Goal: Transaction & Acquisition: Purchase product/service

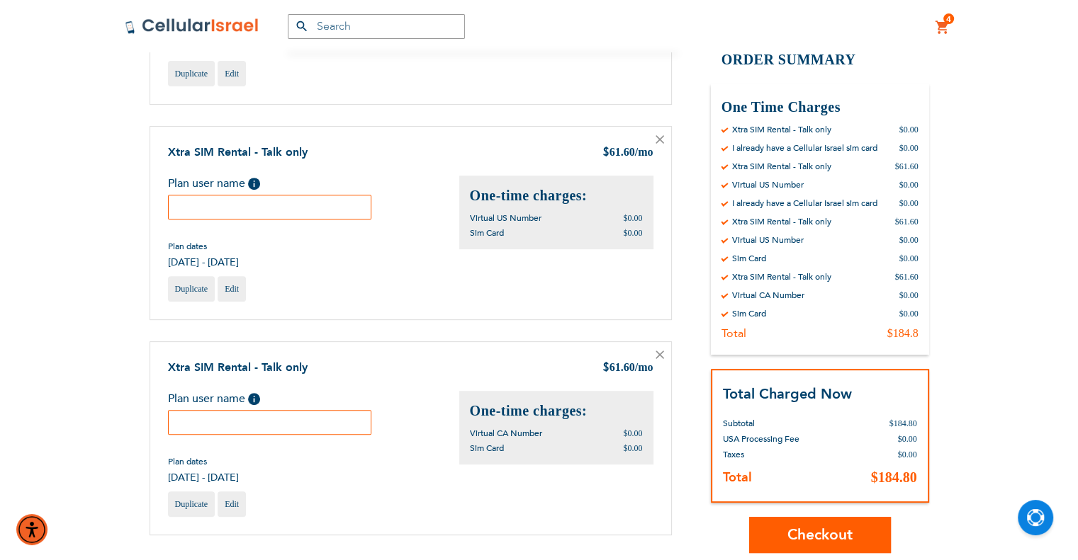
scroll to position [496, 0]
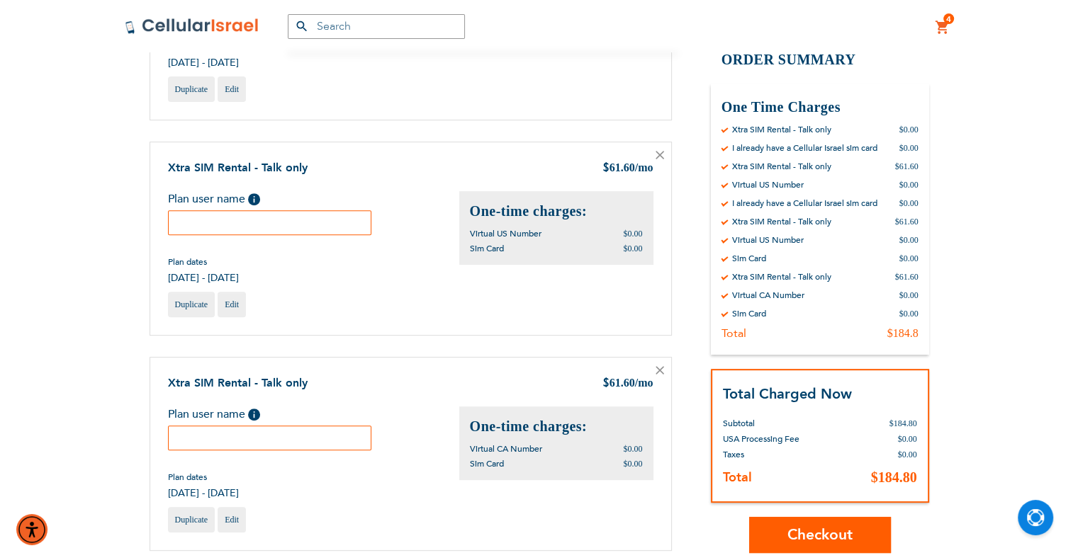
click at [658, 157] on icon at bounding box center [659, 155] width 9 height 9
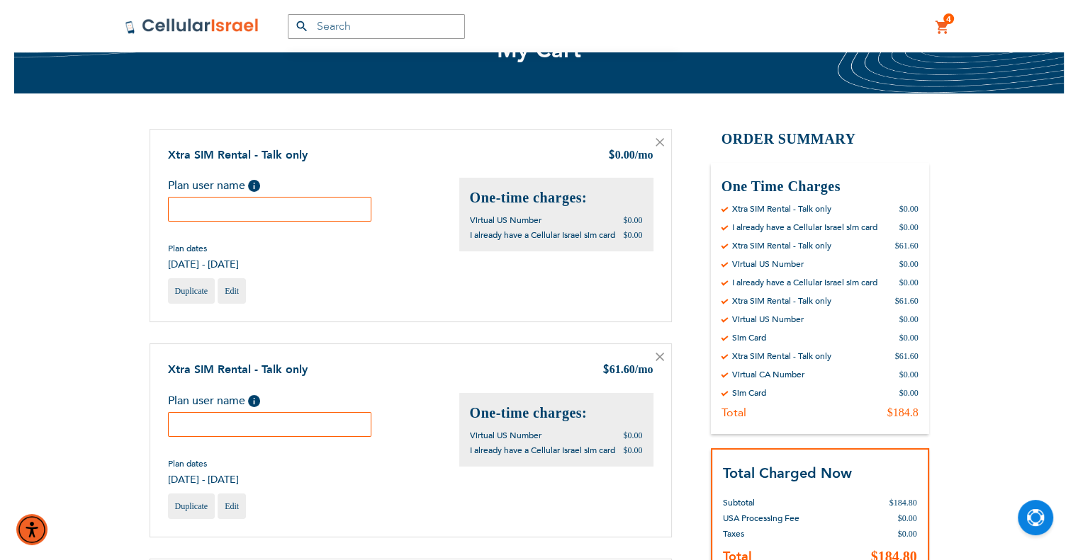
scroll to position [71, 0]
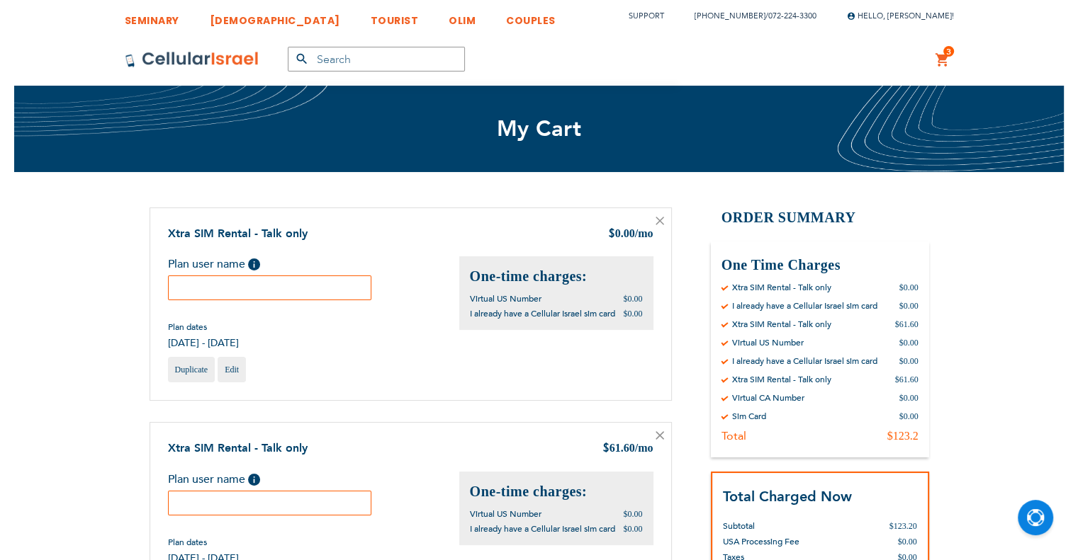
click at [655, 220] on icon at bounding box center [659, 221] width 9 height 9
click at [660, 218] on icon at bounding box center [659, 221] width 9 height 9
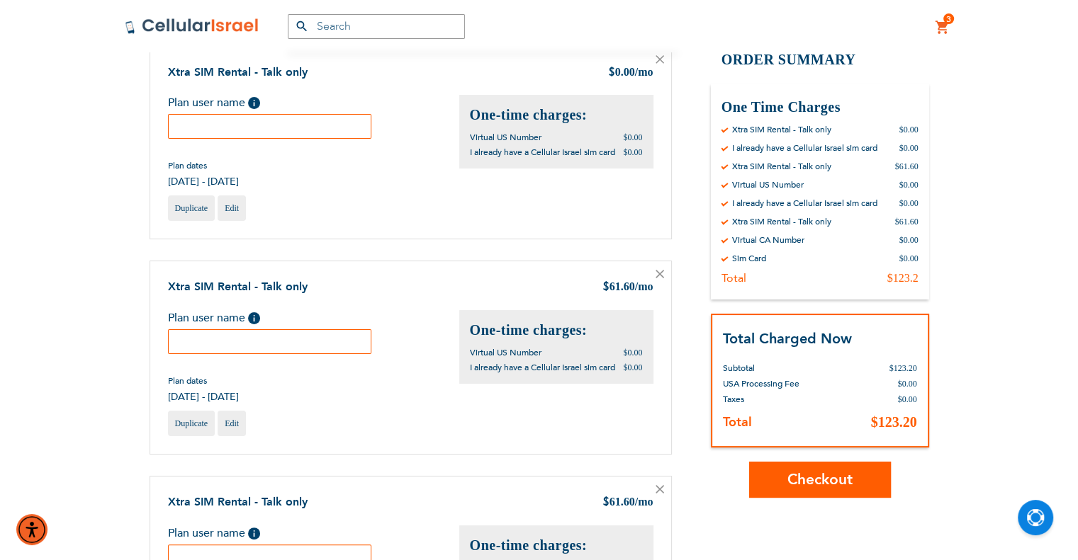
scroll to position [142, 0]
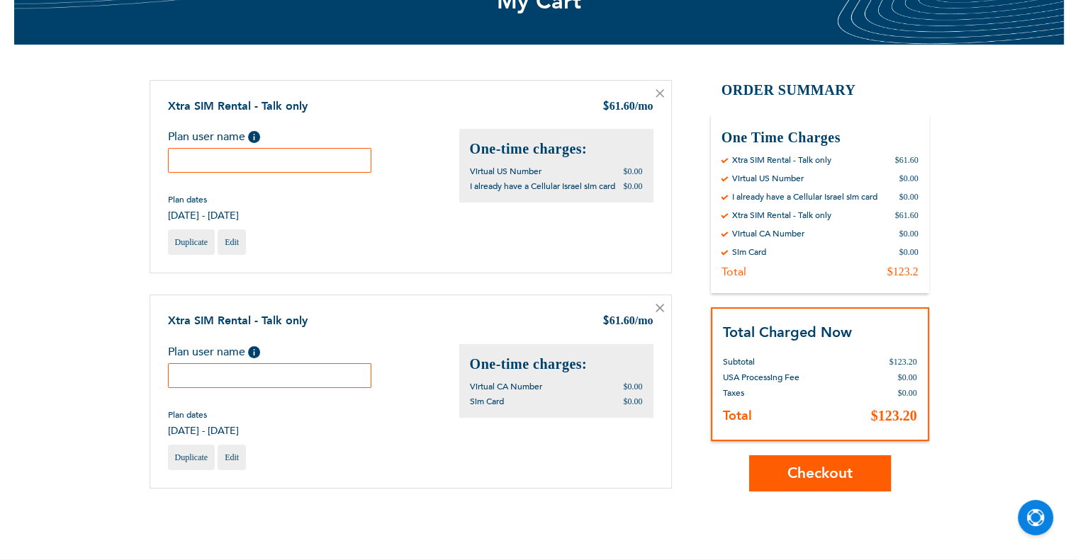
scroll to position [283, 0]
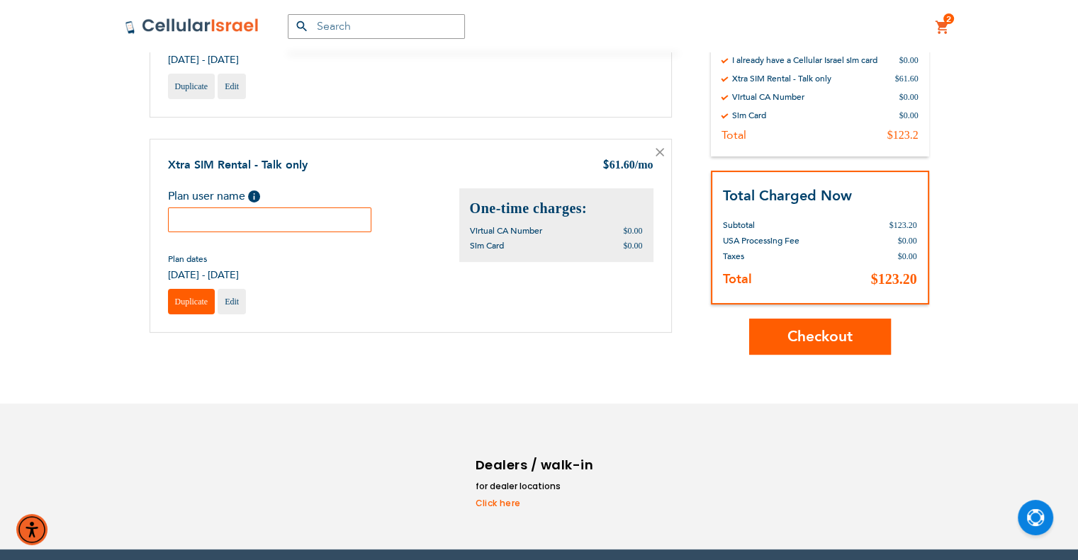
click at [184, 301] on span "Duplicate" at bounding box center [191, 302] width 33 height 10
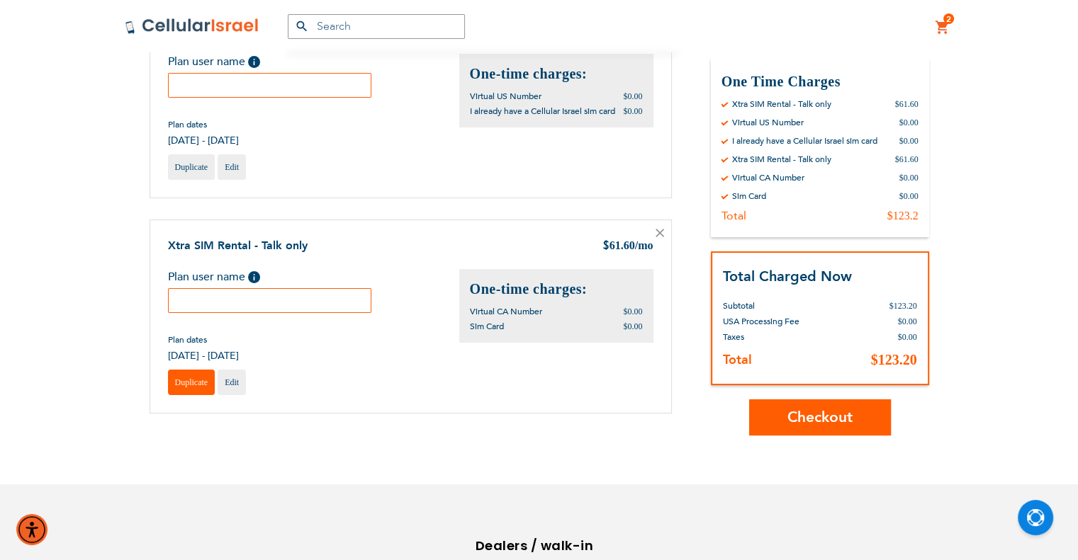
scroll to position [71, 0]
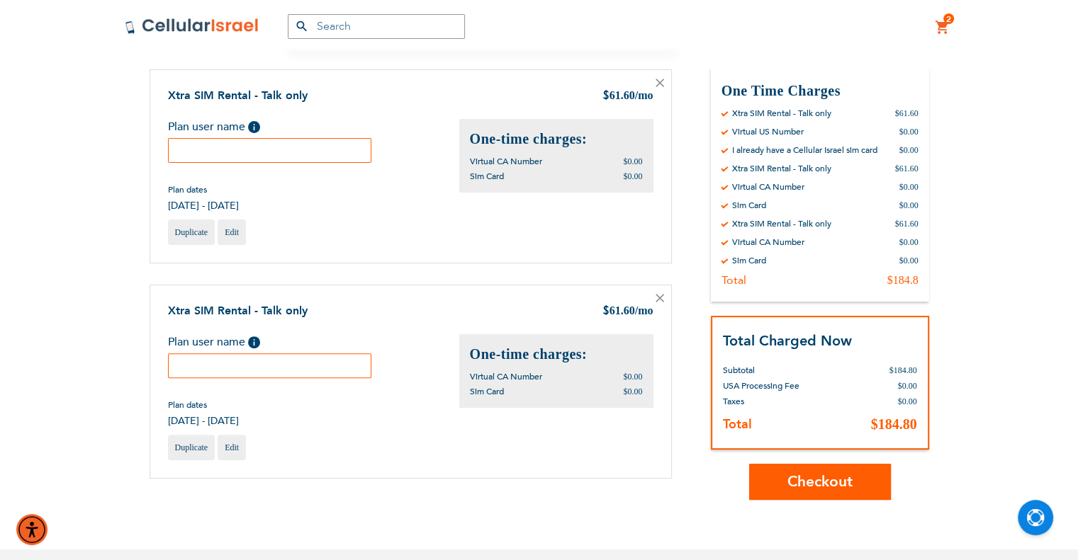
scroll to position [71, 0]
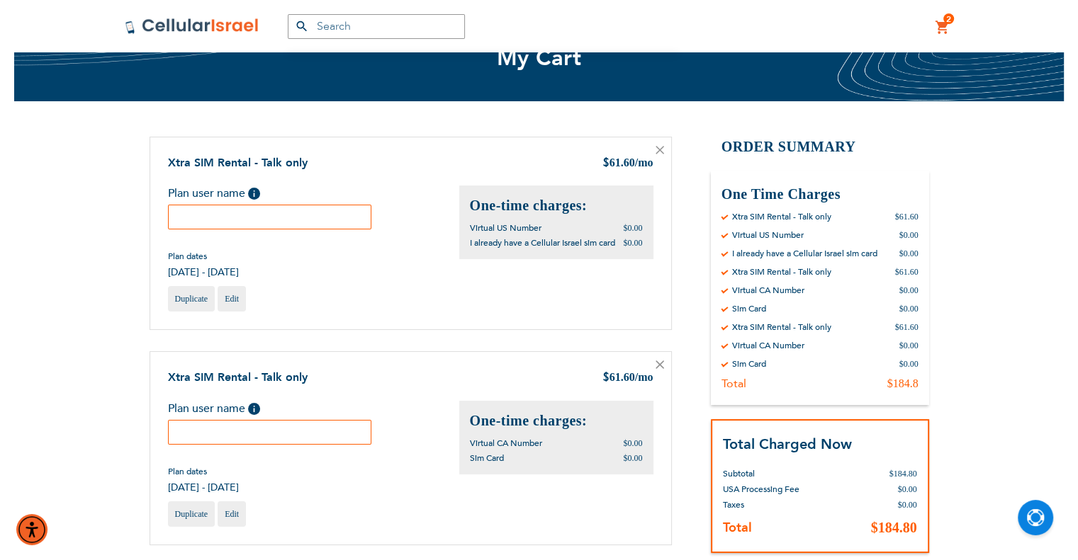
click at [324, 217] on input "text" at bounding box center [270, 217] width 204 height 25
click at [325, 212] on input "text" at bounding box center [270, 217] width 204 height 25
type input "1"
click at [227, 422] on input "text" at bounding box center [270, 432] width 204 height 25
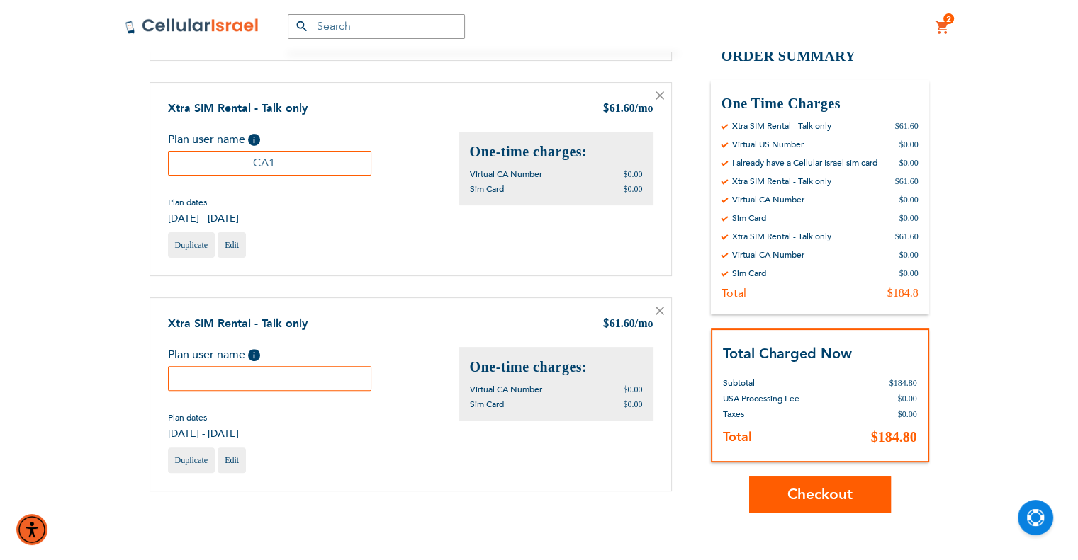
scroll to position [354, 0]
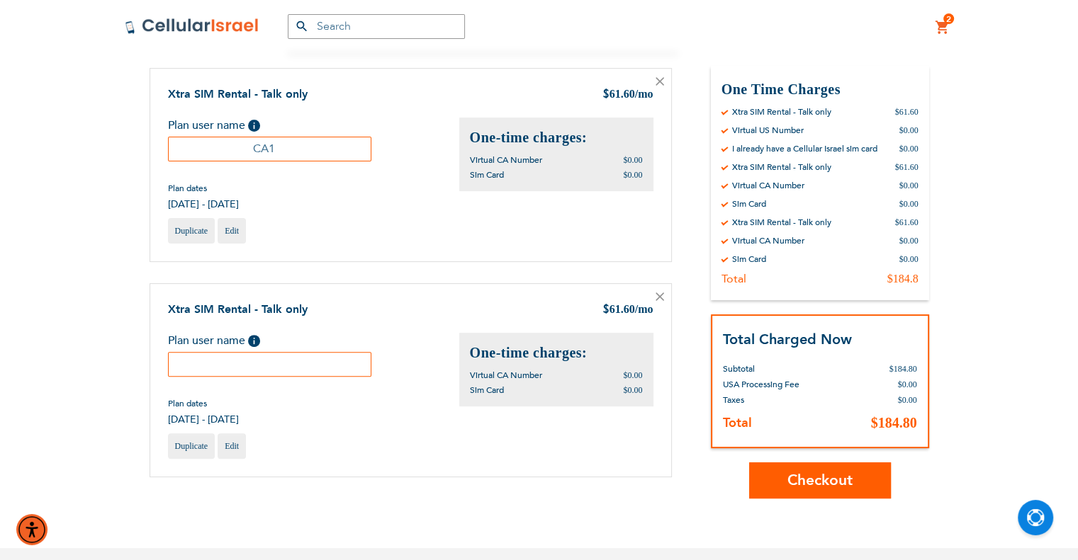
type input "CA1"
click at [325, 366] on input "text" at bounding box center [270, 364] width 204 height 25
type input "CA2"
click at [830, 473] on span "Checkout" at bounding box center [819, 480] width 65 height 21
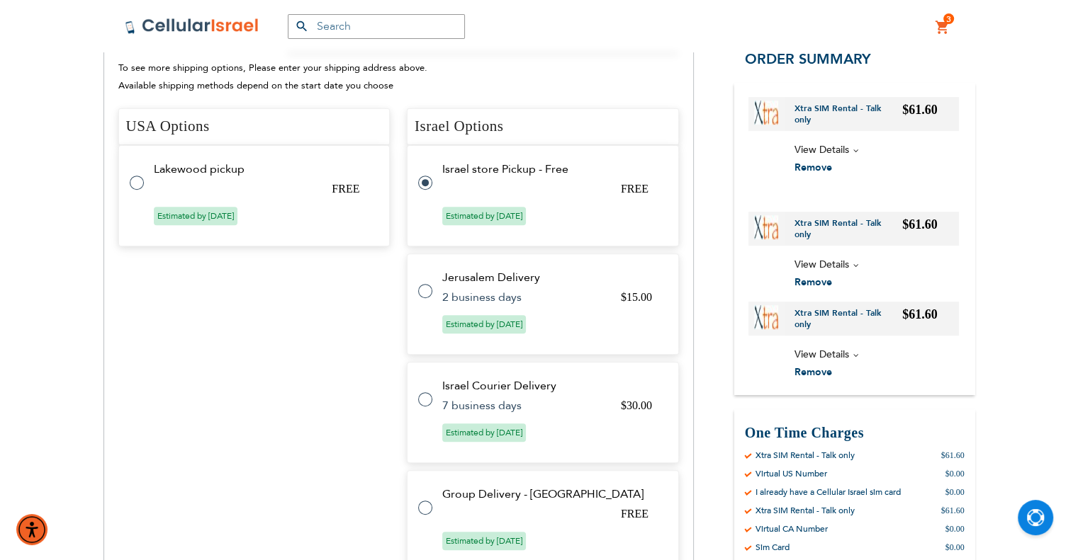
scroll to position [460, 0]
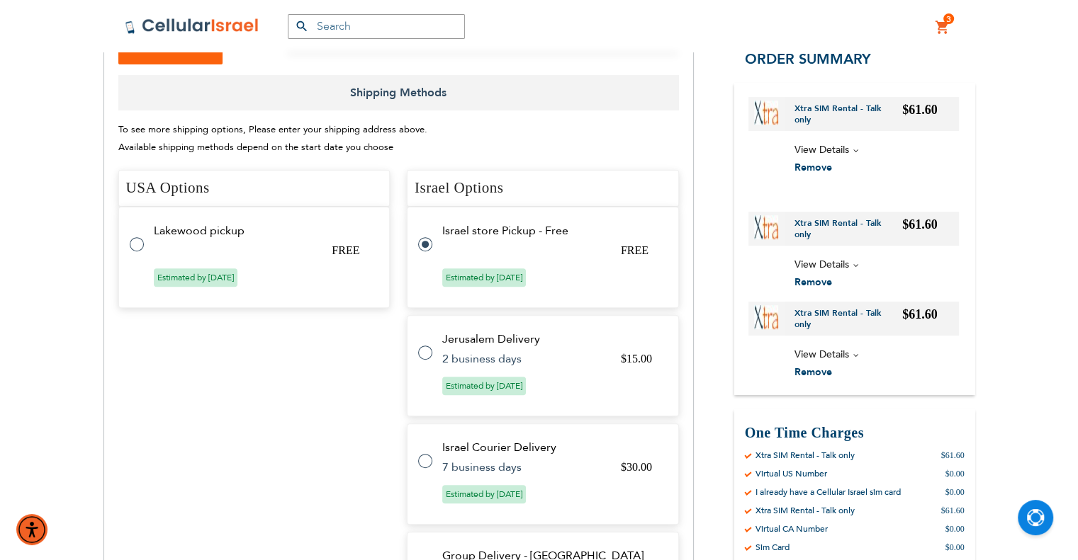
click at [486, 315] on tr "Jerusalem Delivery $15.00 2 business days Estimated by [DATE]" at bounding box center [543, 365] width 272 height 101
radio input "false"
radio input "true"
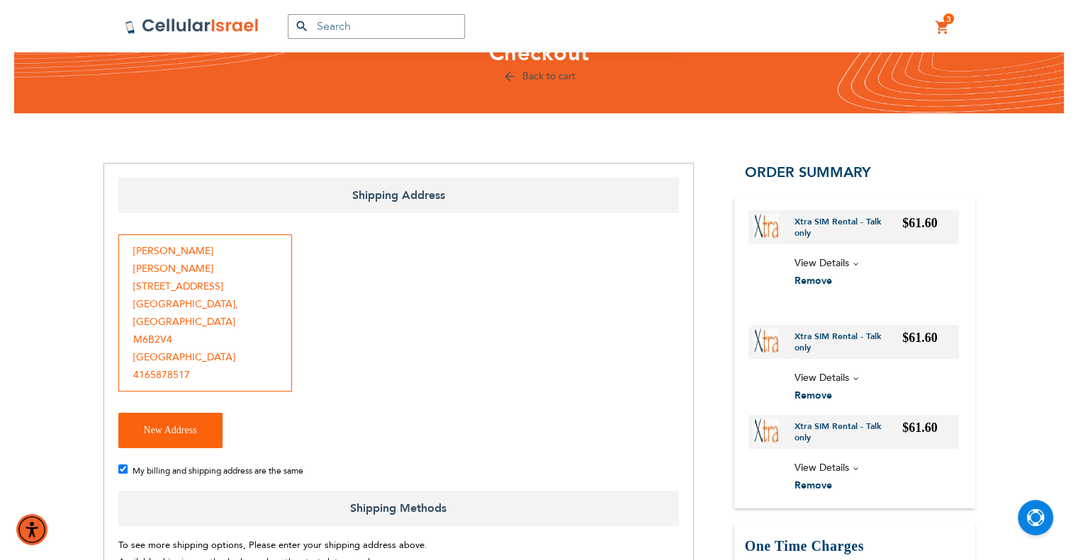
scroll to position [106, 0]
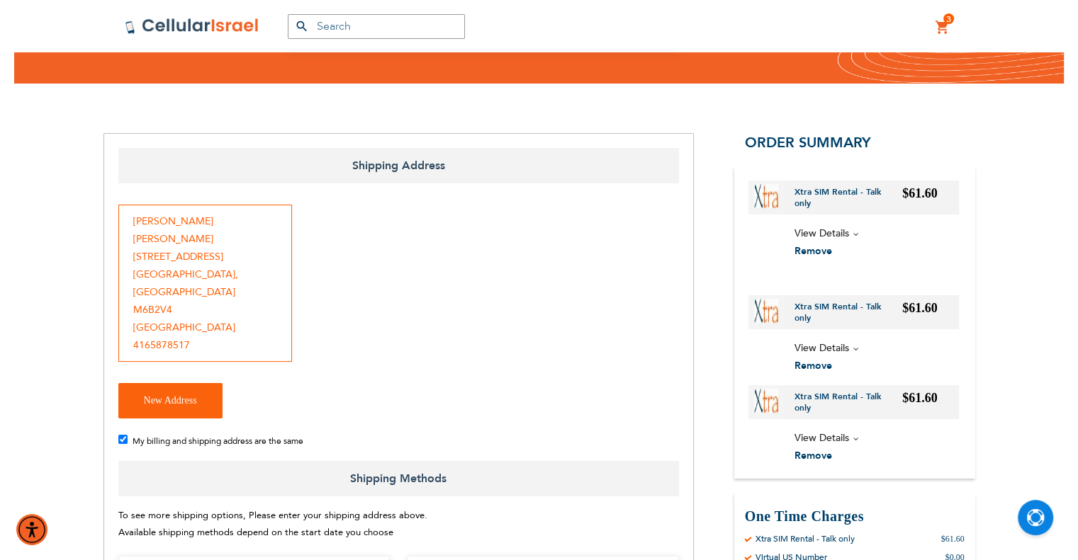
click at [224, 436] on span "My billing and shipping address are the same" at bounding box center [217, 441] width 171 height 11
click at [128, 435] on input "My billing and shipping address are the same" at bounding box center [122, 439] width 9 height 9
checkbox input "false"
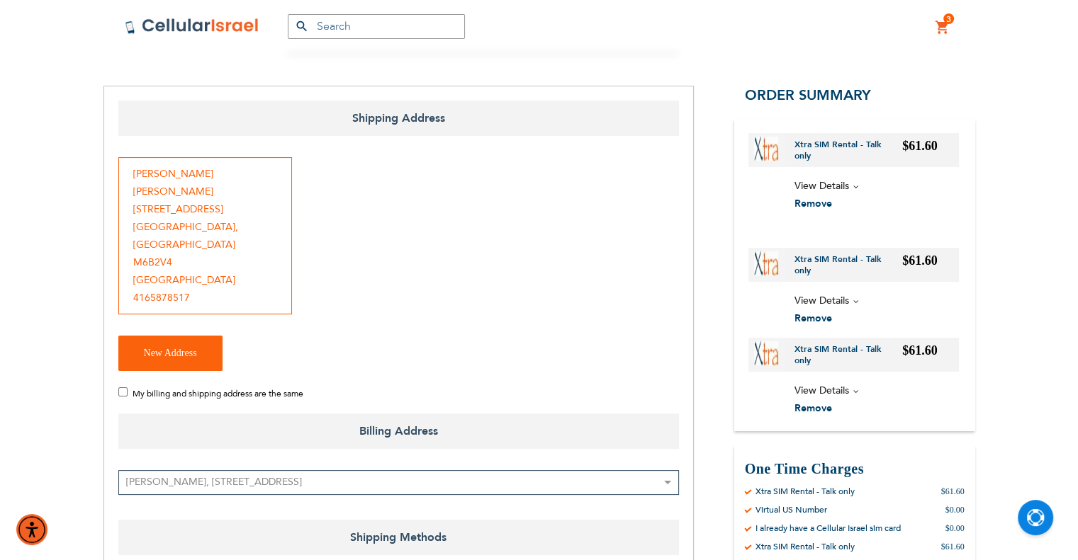
scroll to position [176, 0]
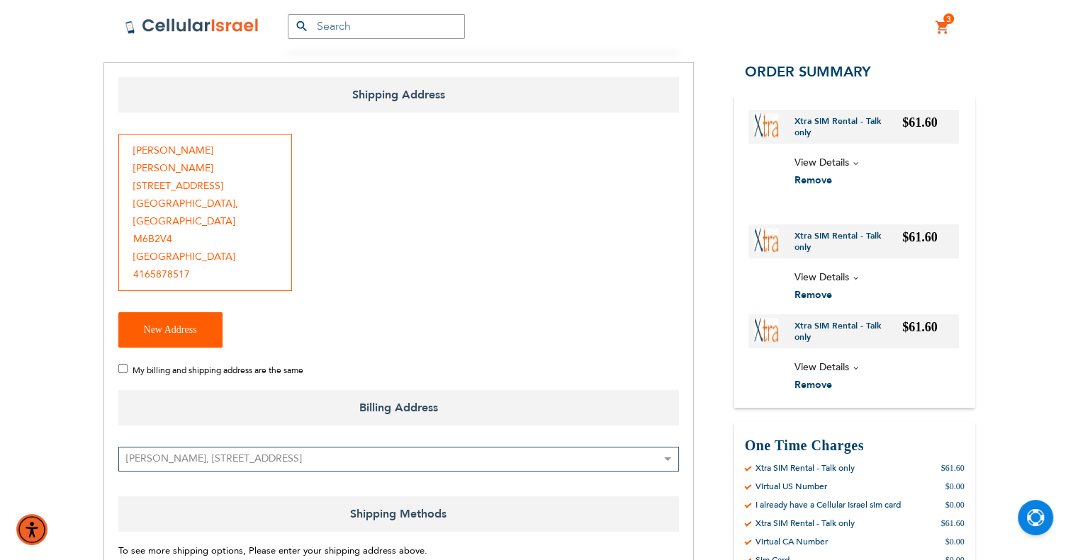
click at [181, 324] on span "New Address" at bounding box center [170, 329] width 53 height 11
select select "US"
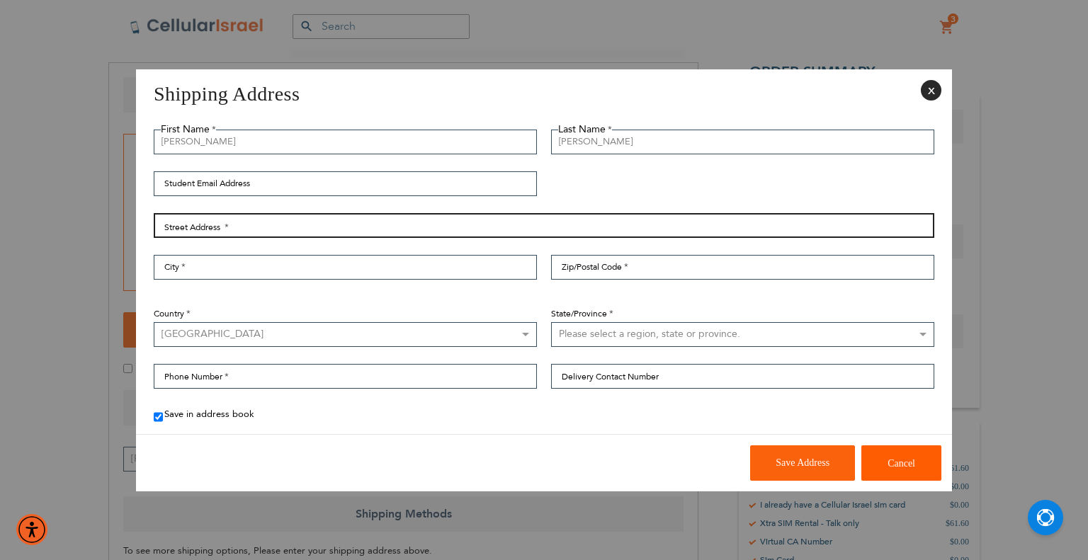
click at [273, 232] on input "Street Address: Line 1" at bounding box center [544, 225] width 781 height 25
type input "Ezres Torah 12"
checkbox input "true"
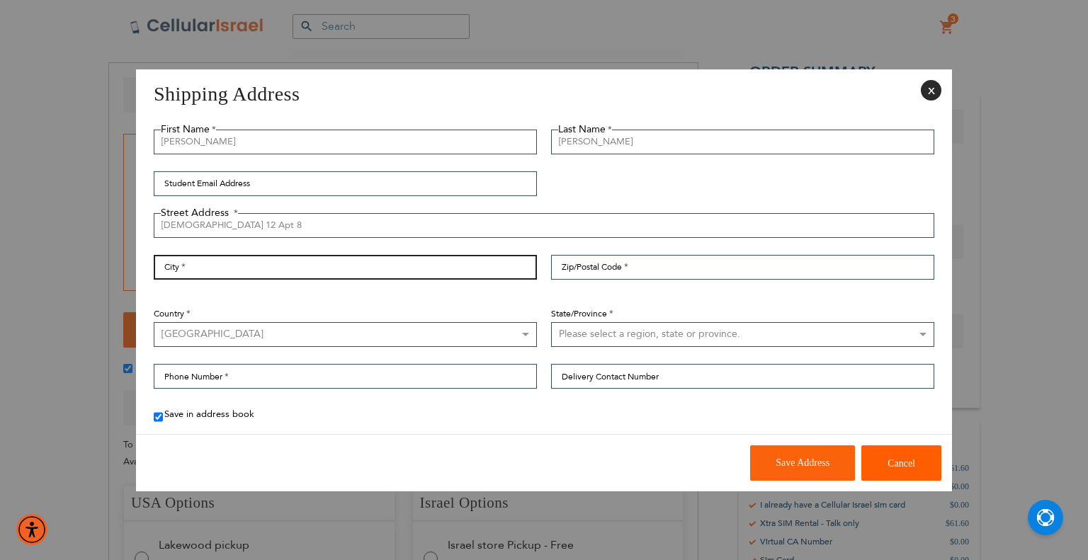
click at [365, 260] on input "City" at bounding box center [345, 267] width 383 height 25
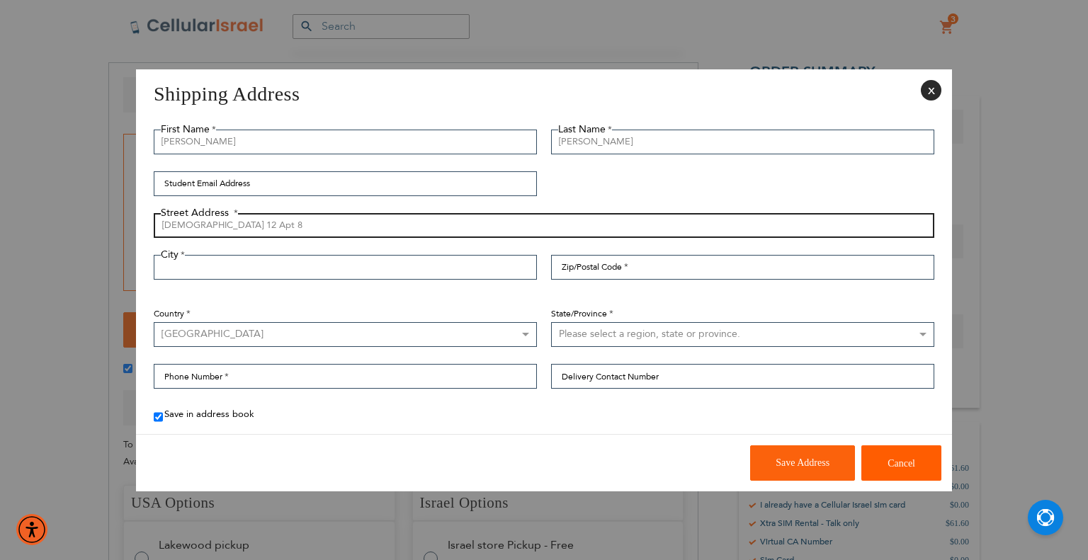
click at [223, 227] on input "Ezres Torah 12 Apt 8" at bounding box center [544, 225] width 781 height 25
type input "Ezres Torah 12, Apt 8"
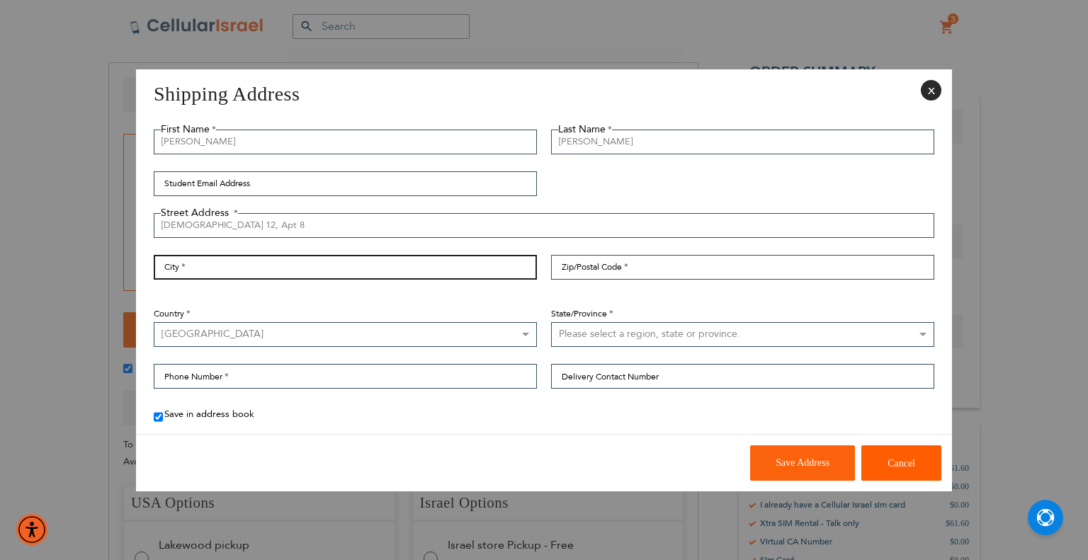
click at [281, 262] on input "City" at bounding box center [345, 267] width 383 height 25
type input "jerusalem"
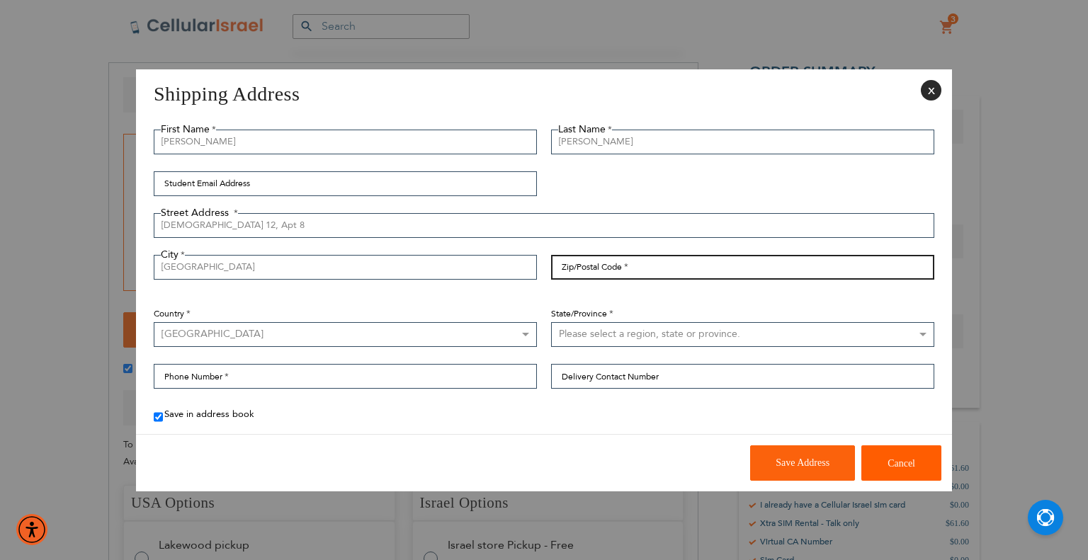
click at [637, 273] on input "Zip/Postal Code" at bounding box center [742, 267] width 383 height 25
type input "9999999"
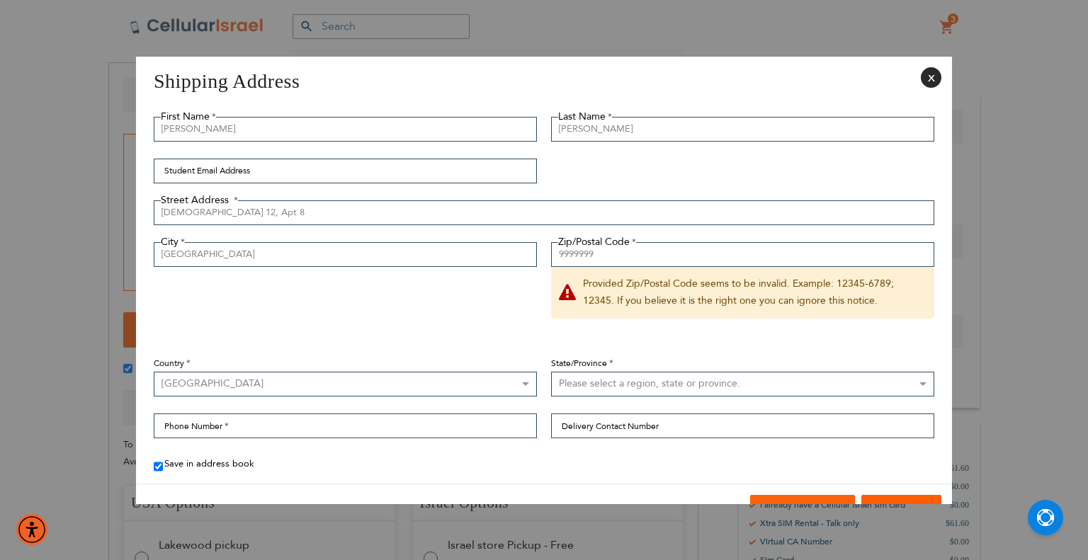
click at [307, 387] on select "Australia Austria Belgium Brazil Canada Czechia Denmark Finland France Germany …" at bounding box center [345, 384] width 383 height 25
select select "IL"
click at [154, 372] on select "Australia Austria Belgium Brazil Canada Czechia Denmark Finland France Germany …" at bounding box center [345, 384] width 383 height 25
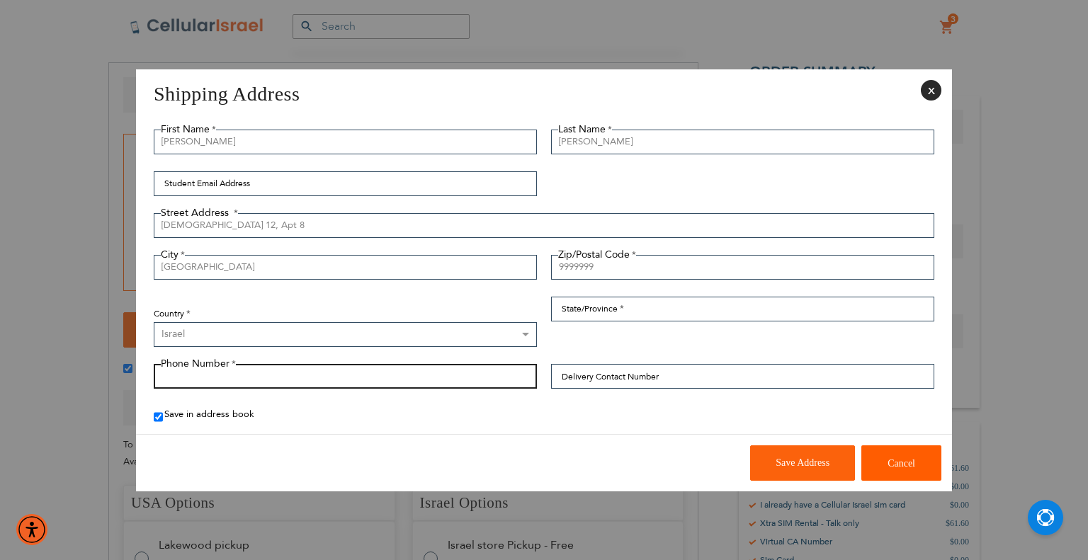
click at [406, 381] on input "Phone Number" at bounding box center [345, 376] width 383 height 25
type input "+15147002877"
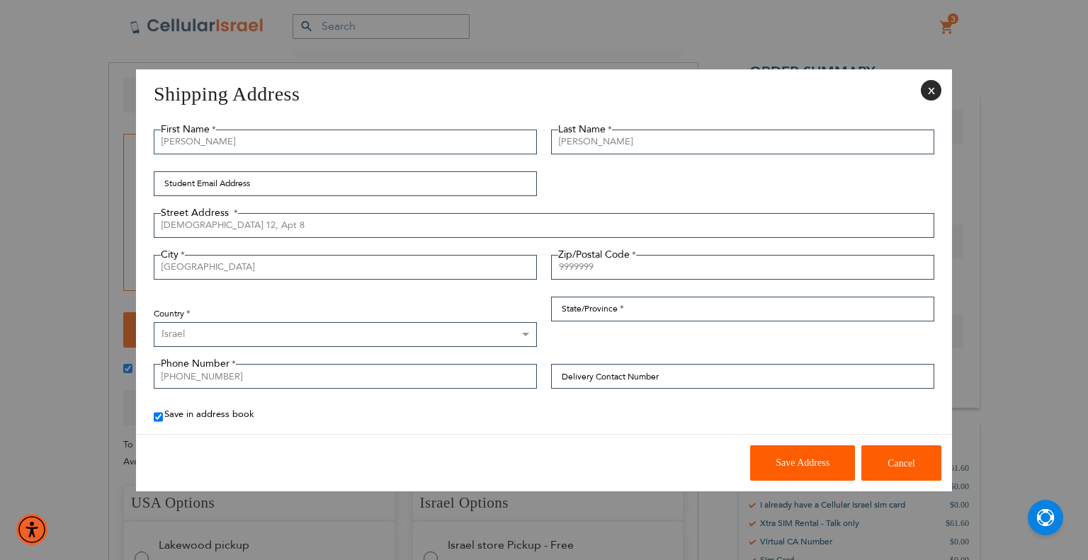
click at [827, 468] on span "Save Address" at bounding box center [803, 463] width 54 height 11
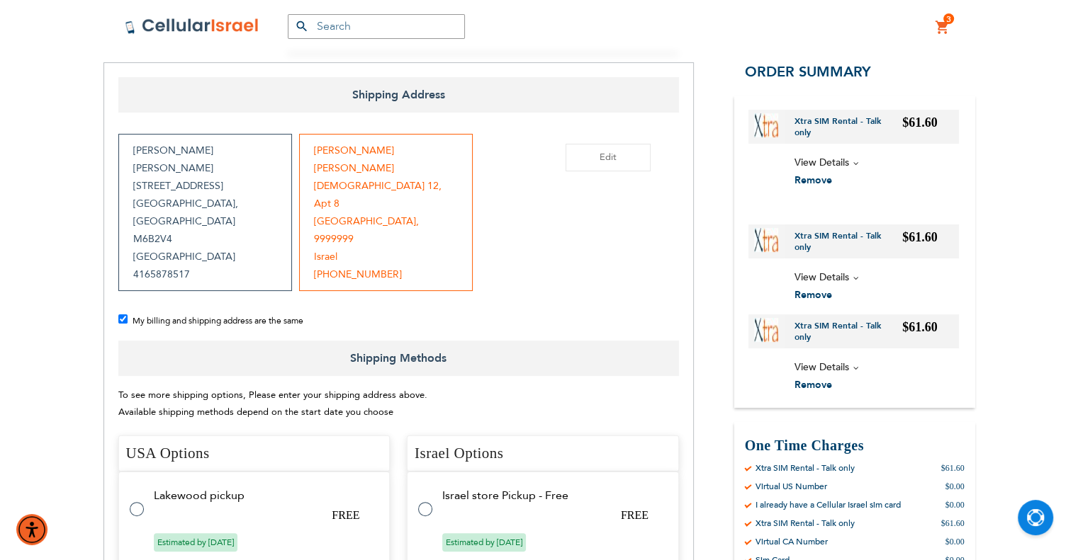
click at [255, 315] on span "My billing and shipping address are the same" at bounding box center [217, 320] width 171 height 11
click at [128, 315] on input "My billing and shipping address are the same" at bounding box center [122, 319] width 9 height 9
checkbox input "false"
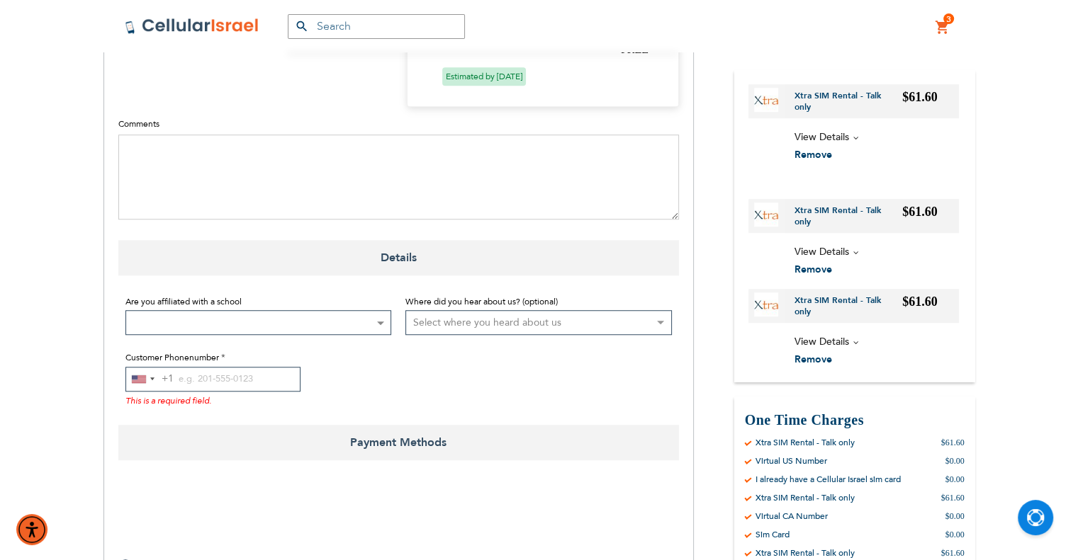
scroll to position [1097, 0]
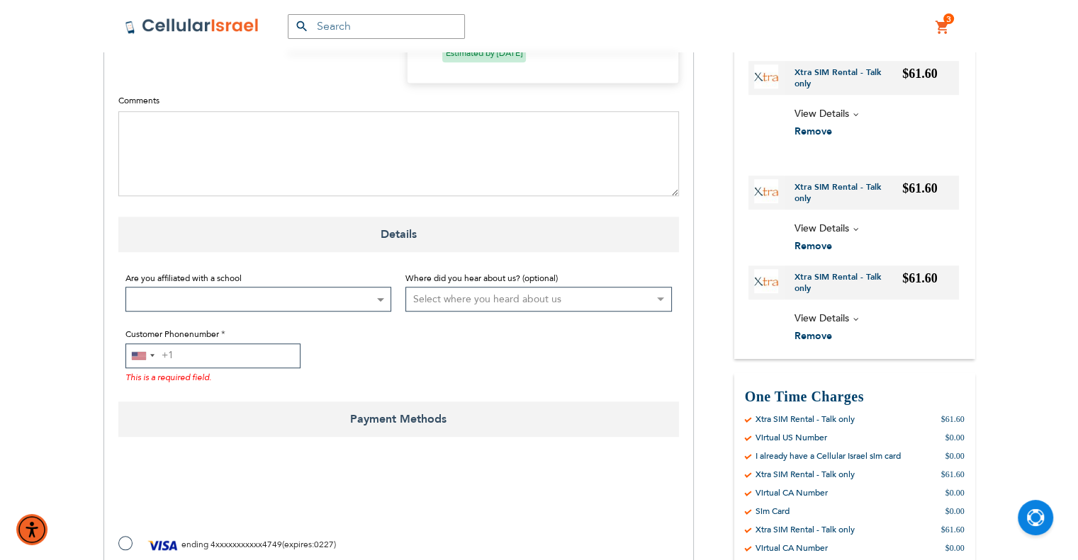
click at [250, 344] on input "Customer Phonenumber" at bounding box center [212, 356] width 175 height 25
paste input "4165878517"
type input "4165878517"
click at [408, 310] on fieldset "Are you affiliated with a school Not Affiliated with a School Aderes Hatorah Ad…" at bounding box center [398, 327] width 560 height 128
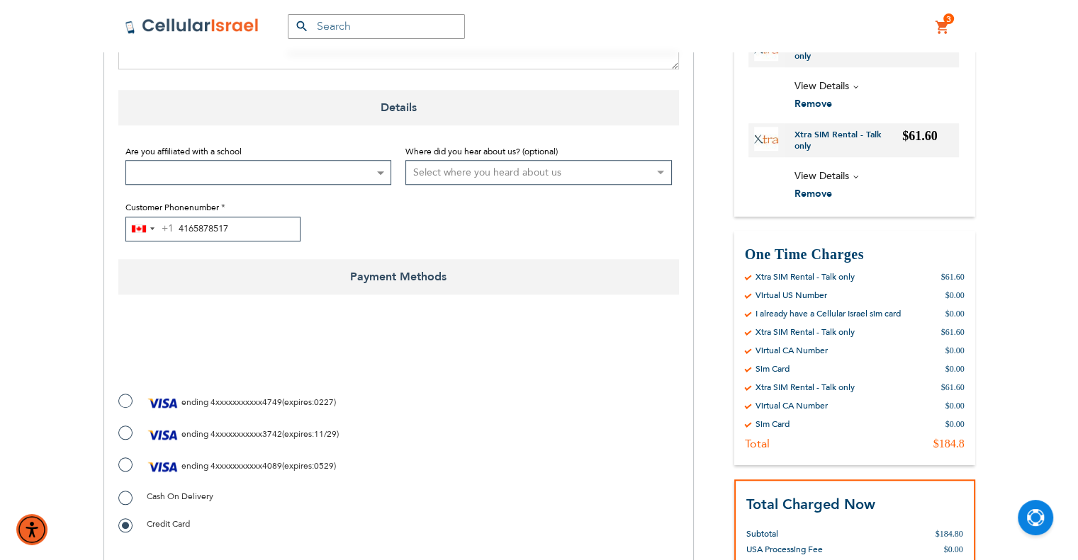
scroll to position [1310, 0]
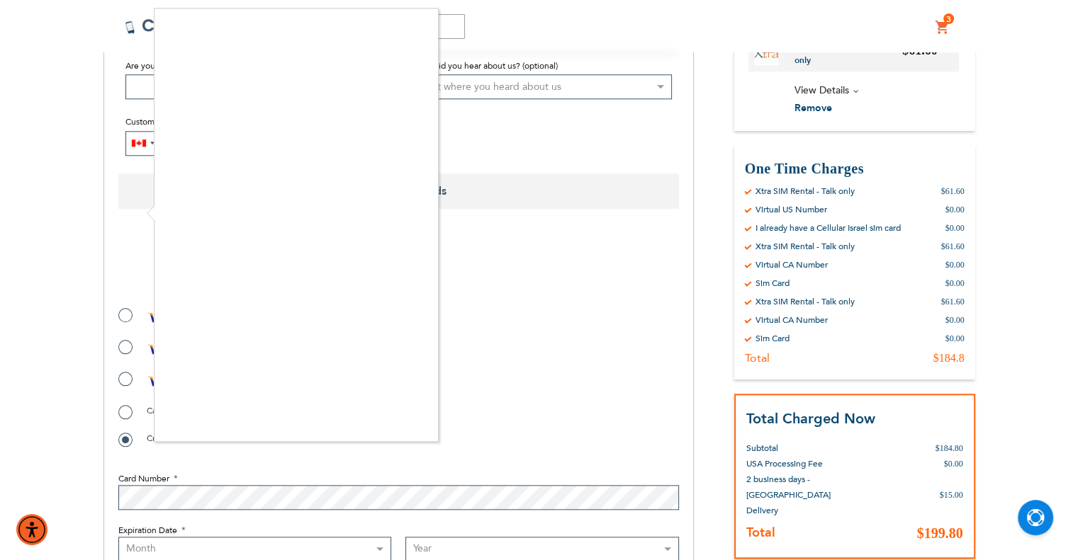
click at [487, 311] on div at bounding box center [539, 280] width 1078 height 560
checkbox input "true"
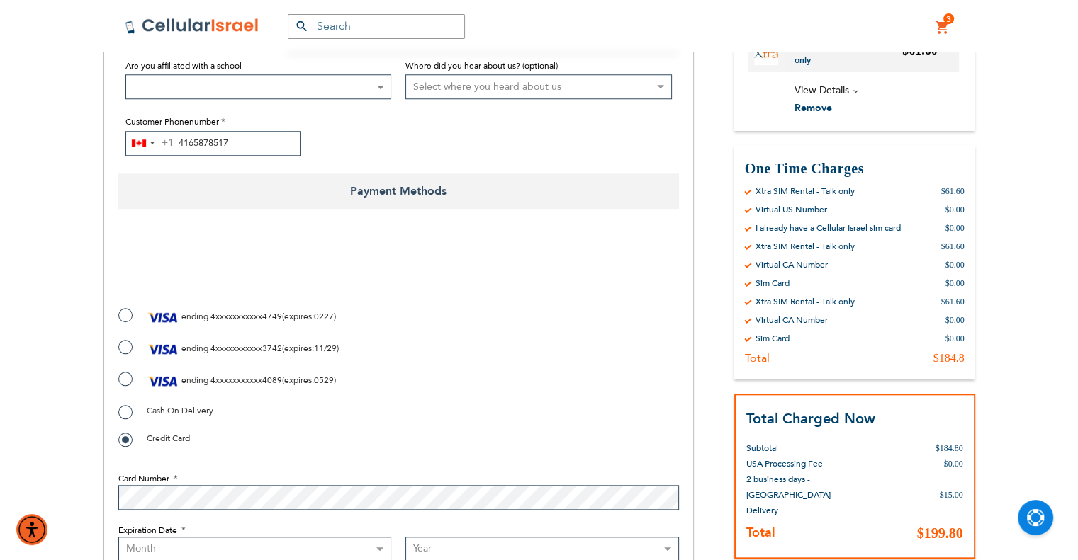
click at [266, 537] on select "Month 01 - January 02 - February 03 - March 04 - April 05 - May 06 - June 07 - …" at bounding box center [254, 549] width 273 height 25
select select "11"
click at [118, 537] on select "Month 01 - January 02 - February 03 - March 04 - April 05 - May 06 - June 07 - …" at bounding box center [254, 549] width 273 height 25
click at [493, 537] on select "Year 2025 2026 2027 2028 2029 2030 2031 2032 2033 2034 2035 2036 2037 2038 2039…" at bounding box center [541, 549] width 273 height 25
select select "2028"
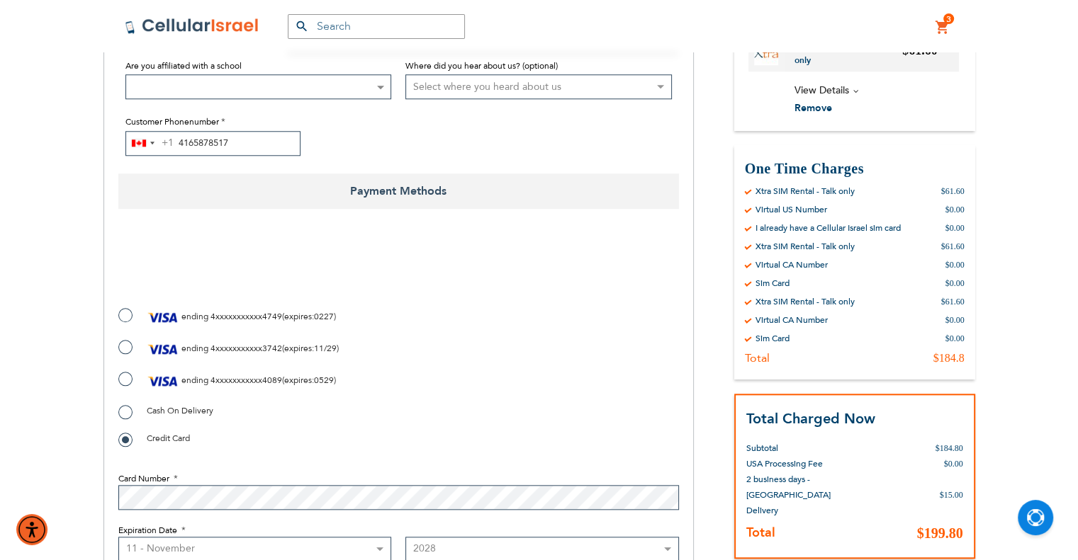
click at [405, 537] on select "Year 2025 2026 2027 2028 2029 2030 2031 2032 2033 2034 2035 2036 2037 2038 2039…" at bounding box center [541, 549] width 273 height 25
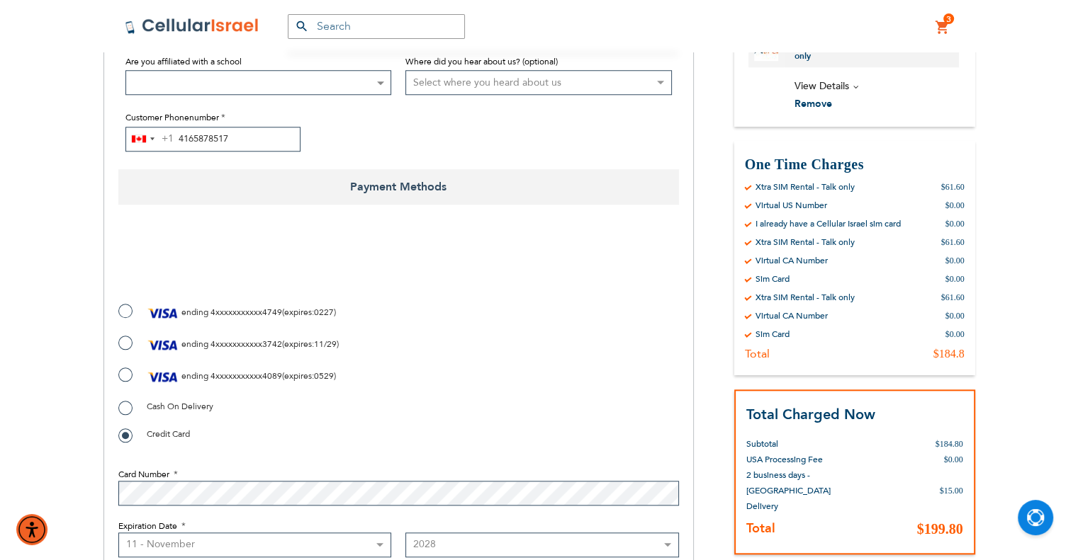
checkbox input "false"
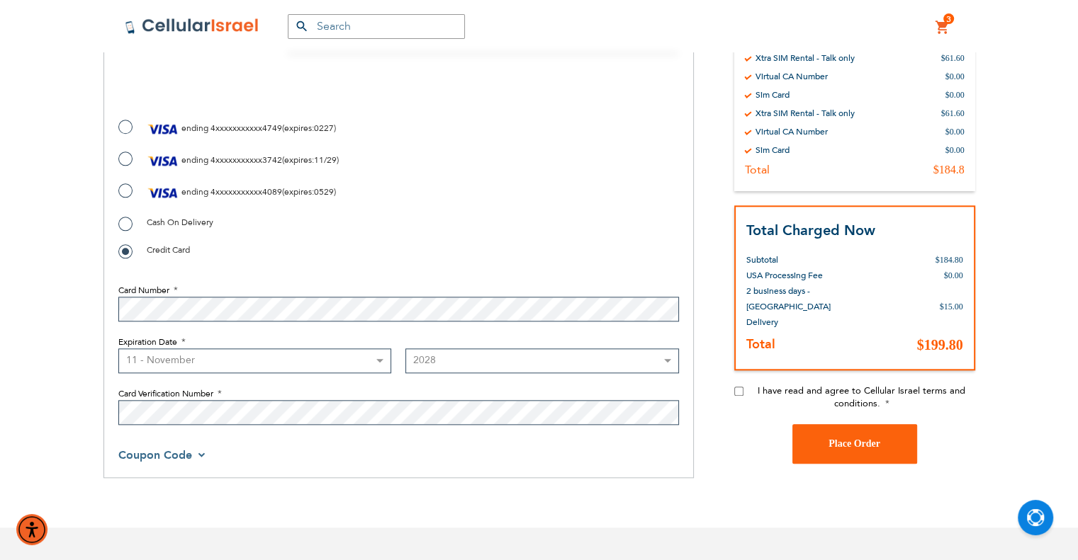
scroll to position [1522, 0]
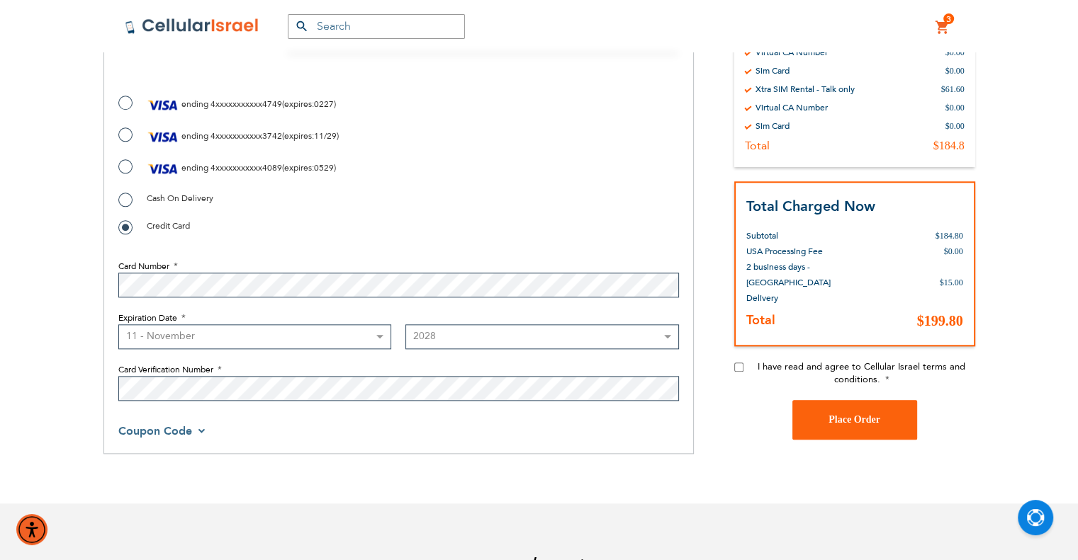
click at [740, 361] on div "I have read and agree to Cellular Israel terms and conditions." at bounding box center [854, 381] width 241 height 40
click at [740, 363] on input "I have read and agree to Cellular Israel terms and conditions." at bounding box center [738, 367] width 9 height 9
checkbox input "true"
click at [844, 414] on span "Place Order" at bounding box center [854, 419] width 52 height 11
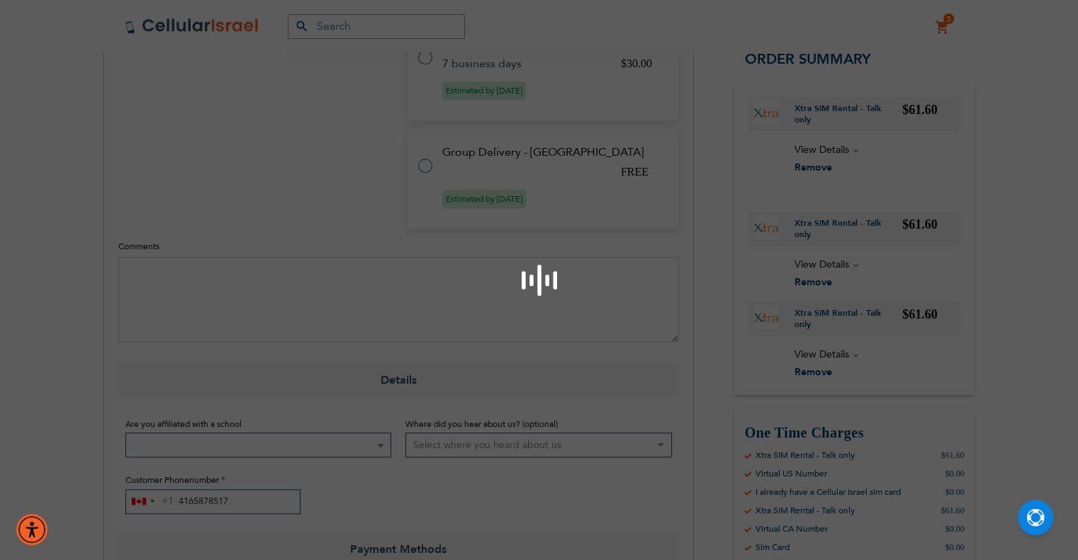
scroll to position [1002, 0]
